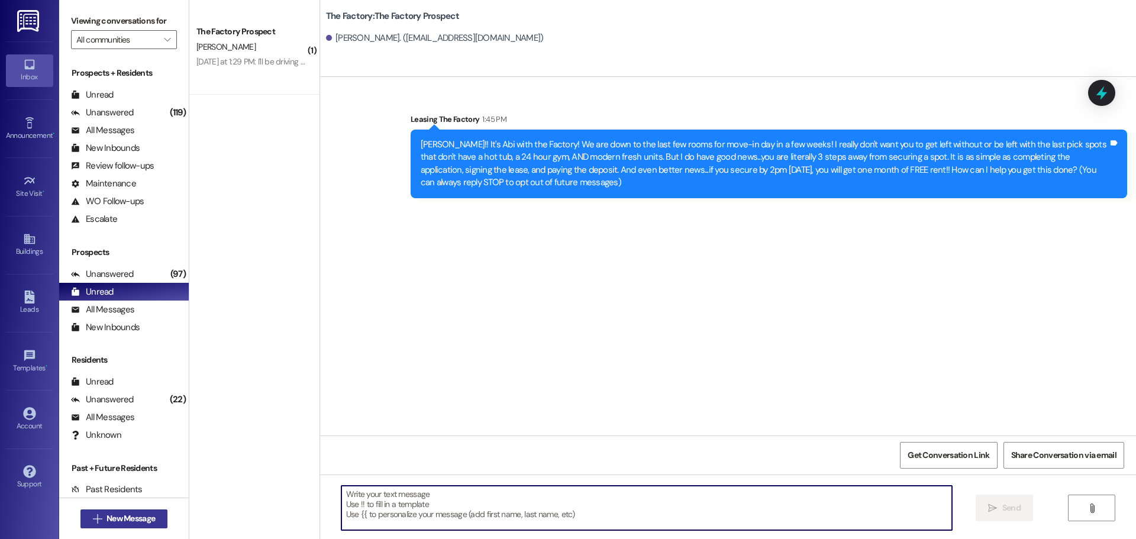
click at [110, 512] on button " New Message" at bounding box center [124, 518] width 88 height 19
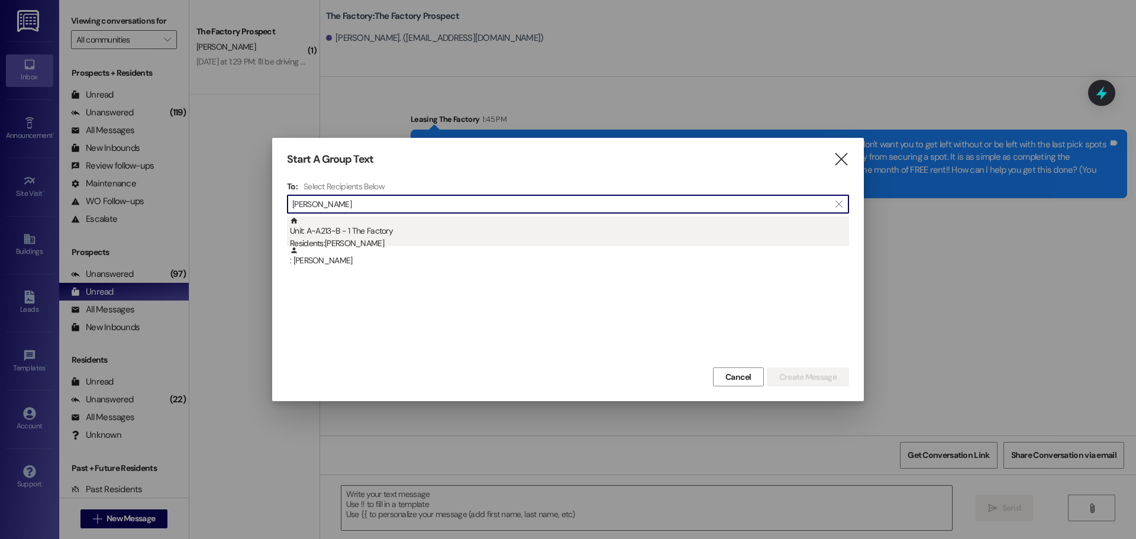
type input "[PERSON_NAME]"
click at [405, 239] on div "Residents: [PERSON_NAME]" at bounding box center [569, 243] width 559 height 12
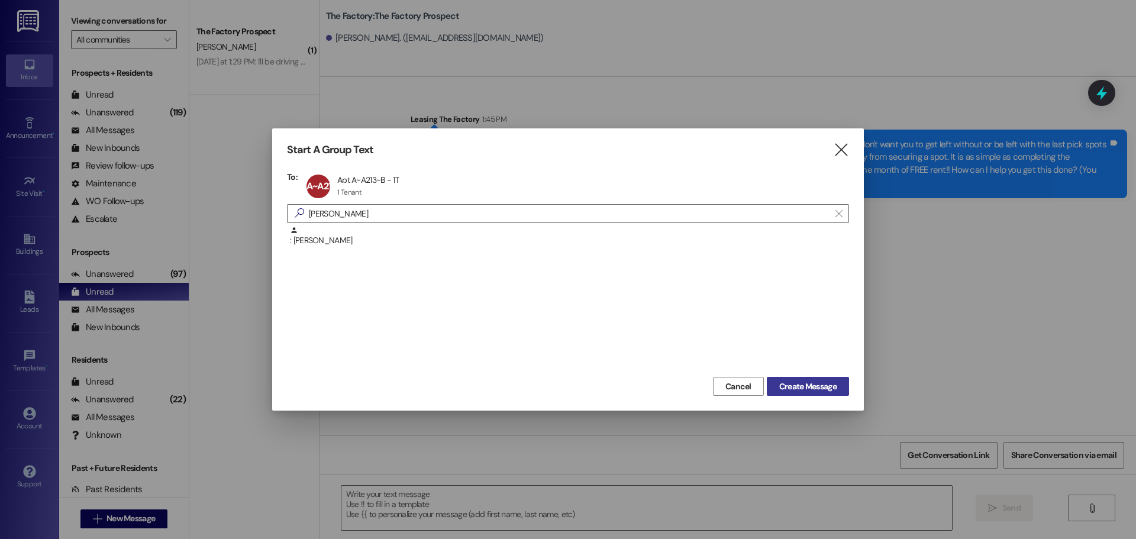
click at [781, 388] on span "Create Message" at bounding box center [807, 386] width 57 height 12
click at [819, 385] on span "Create Message" at bounding box center [807, 386] width 57 height 12
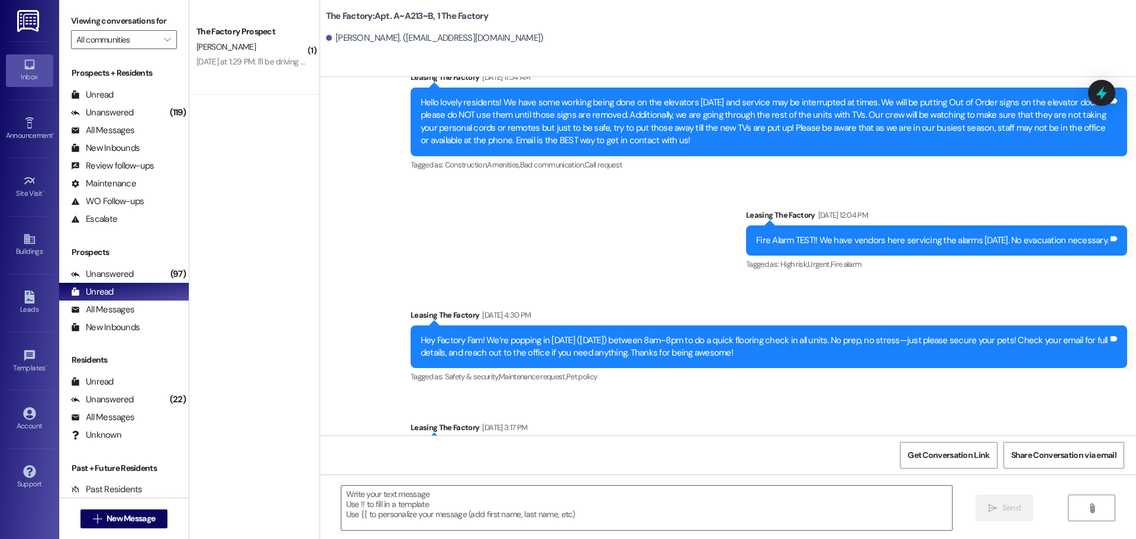
scroll to position [7384, 0]
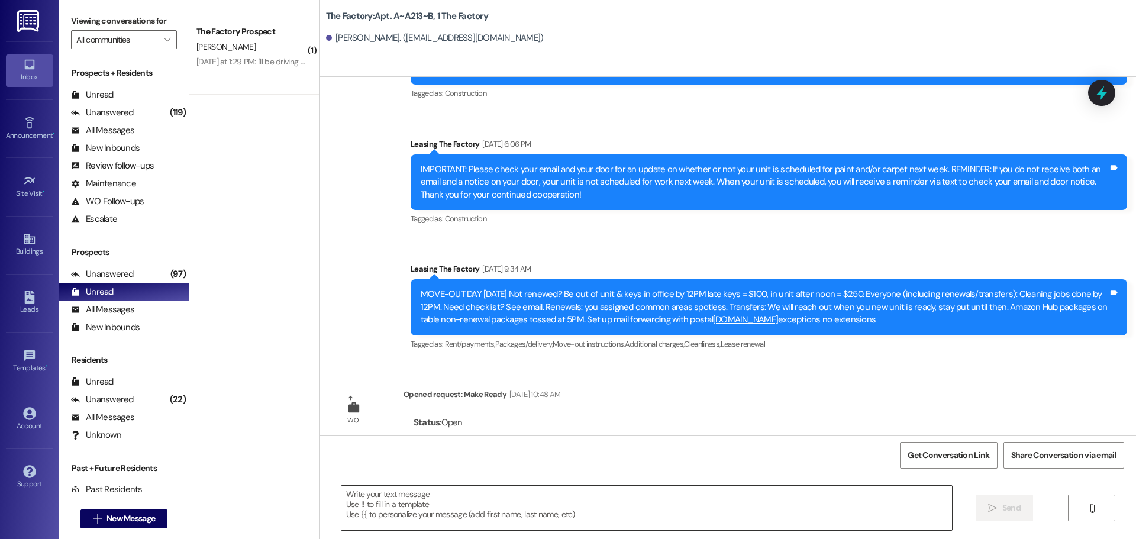
click at [473, 512] on textarea at bounding box center [646, 508] width 611 height 44
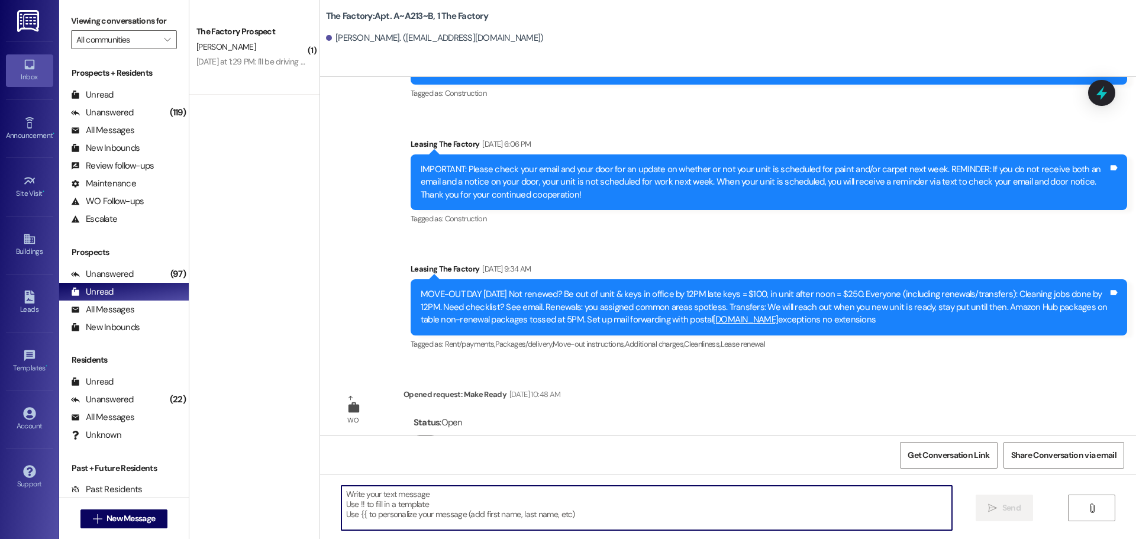
click at [418, 490] on textarea at bounding box center [646, 508] width 611 height 44
click at [402, 508] on textarea at bounding box center [646, 508] width 611 height 44
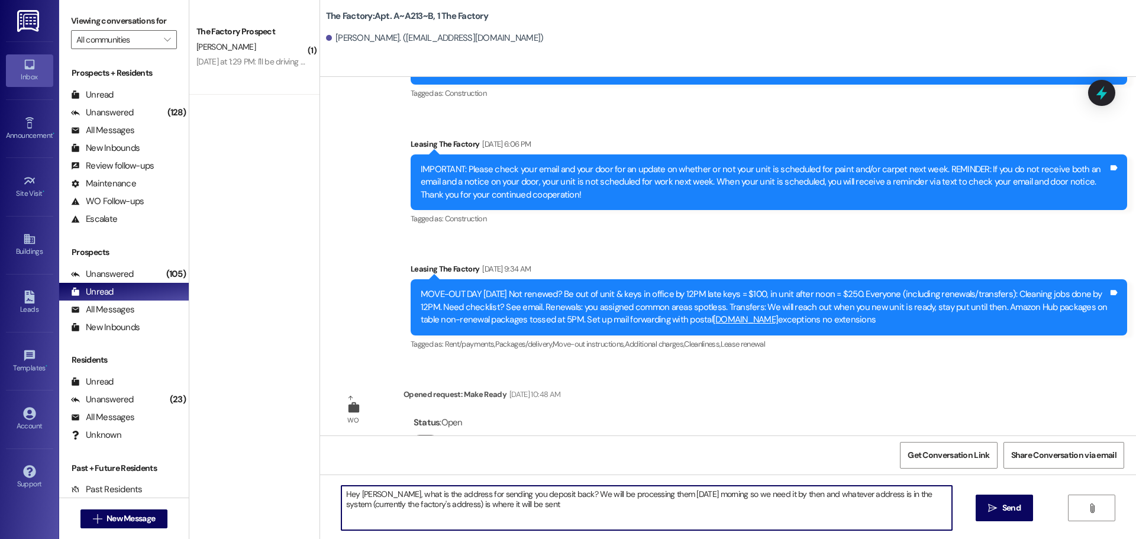
type textarea "Hey [PERSON_NAME], what is the address for sending you deposit back? We will be…"
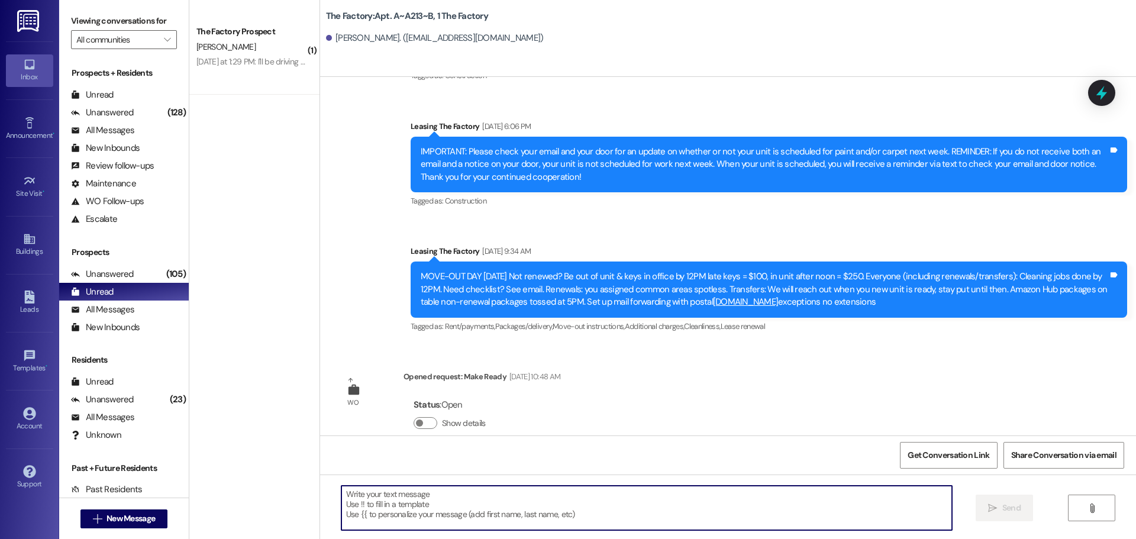
scroll to position [7479, 0]
